Goal: Task Accomplishment & Management: Use online tool/utility

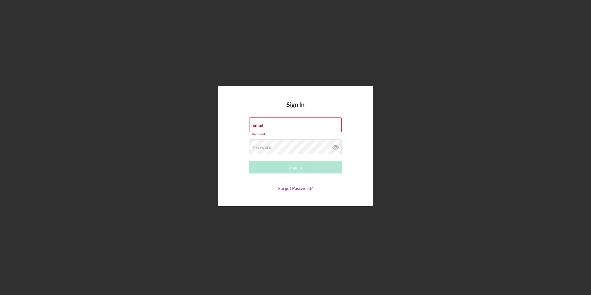
type input "Maika@2kconstruction.com"
click at [286, 167] on button "Sign In" at bounding box center [295, 167] width 93 height 12
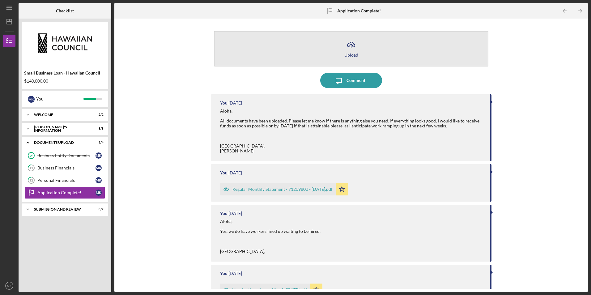
click at [265, 43] on button "Icon/Upload Upload" at bounding box center [351, 49] width 274 height 36
